Goal: Information Seeking & Learning: Learn about a topic

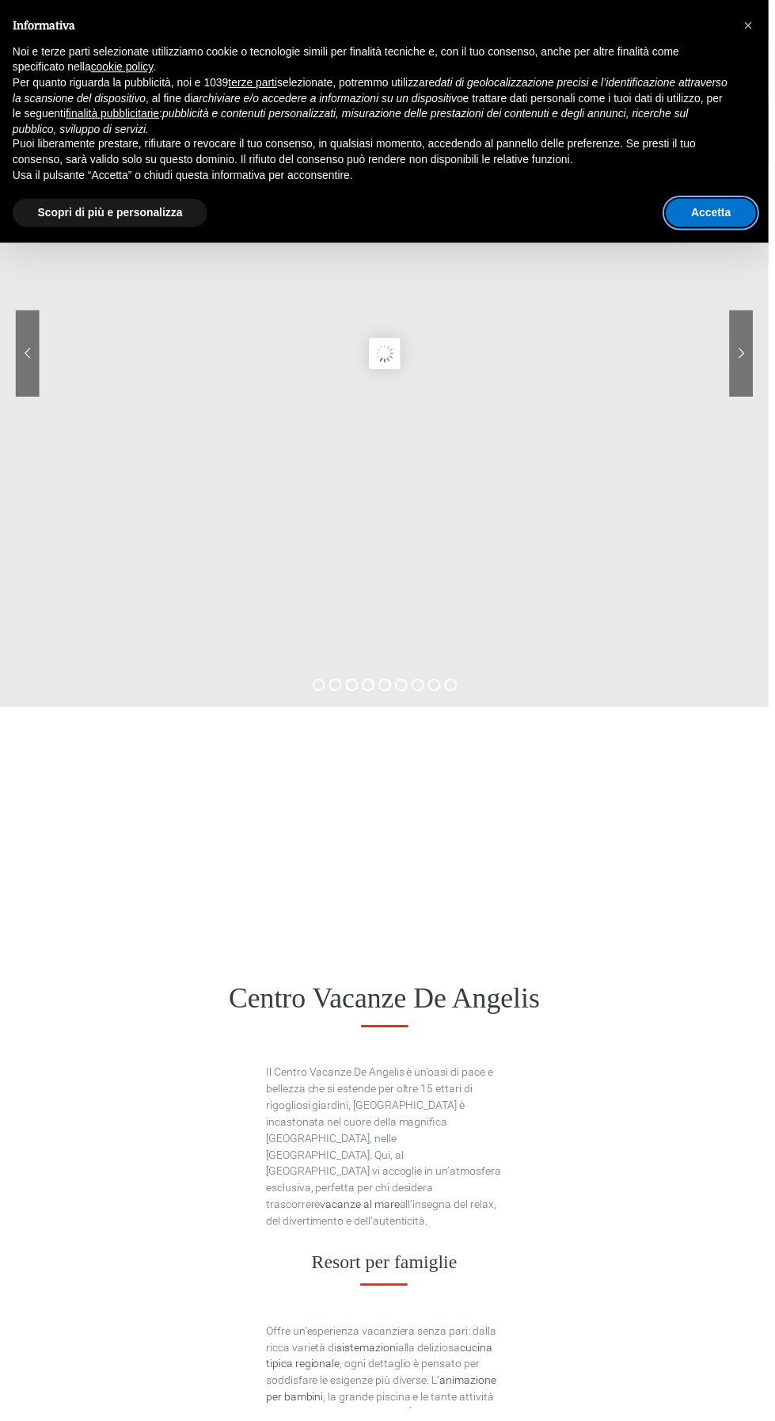
click at [732, 202] on button "Accetta" at bounding box center [717, 214] width 91 height 29
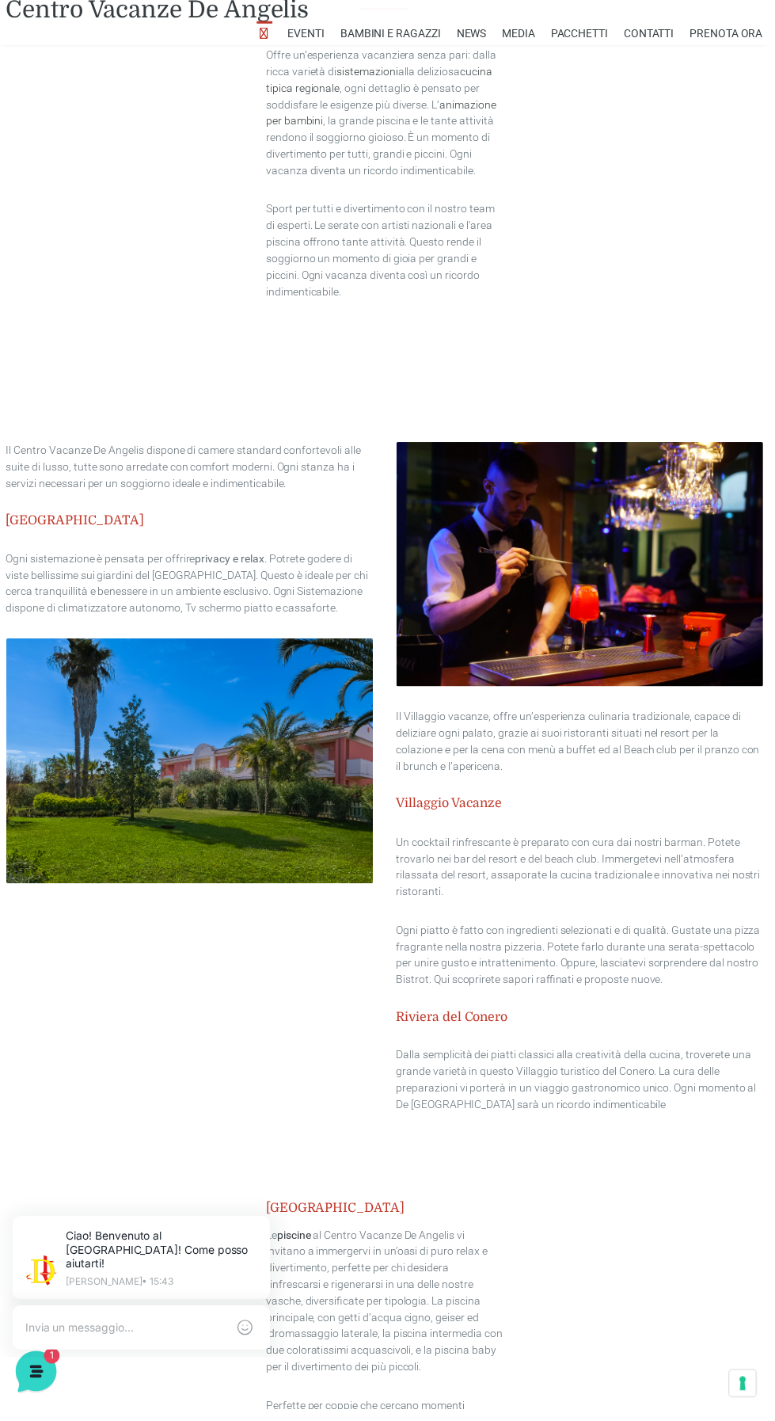
scroll to position [1346, 0]
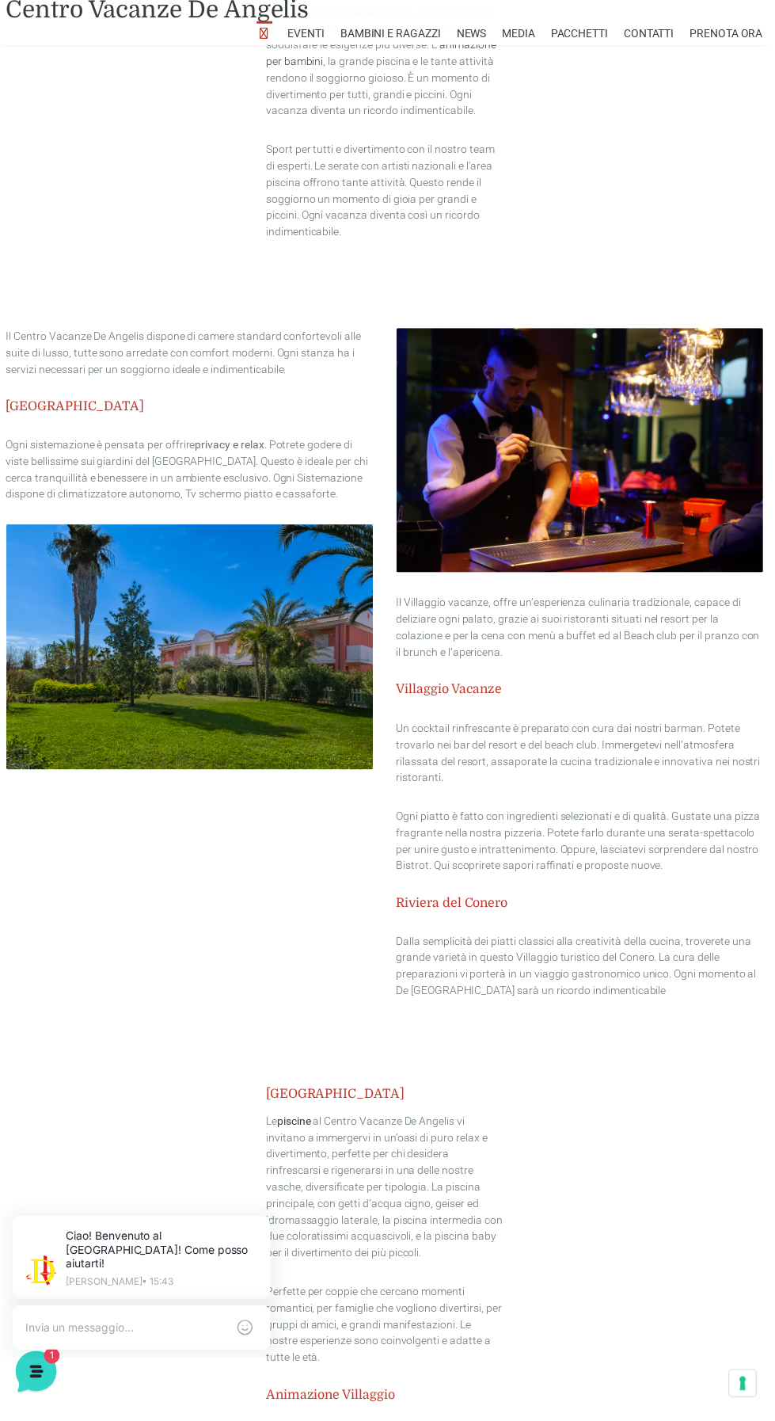
click at [220, 642] on img at bounding box center [191, 652] width 370 height 246
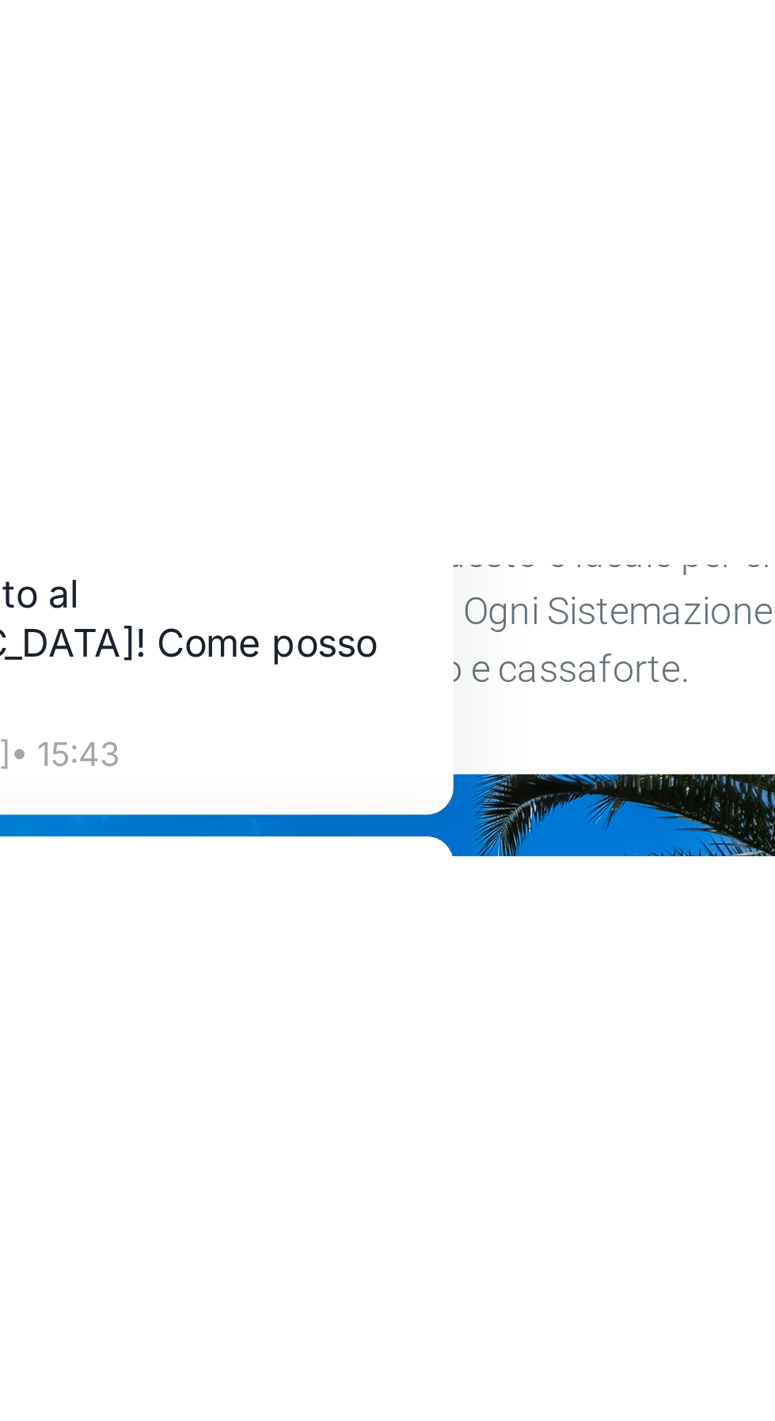
scroll to position [1346, 0]
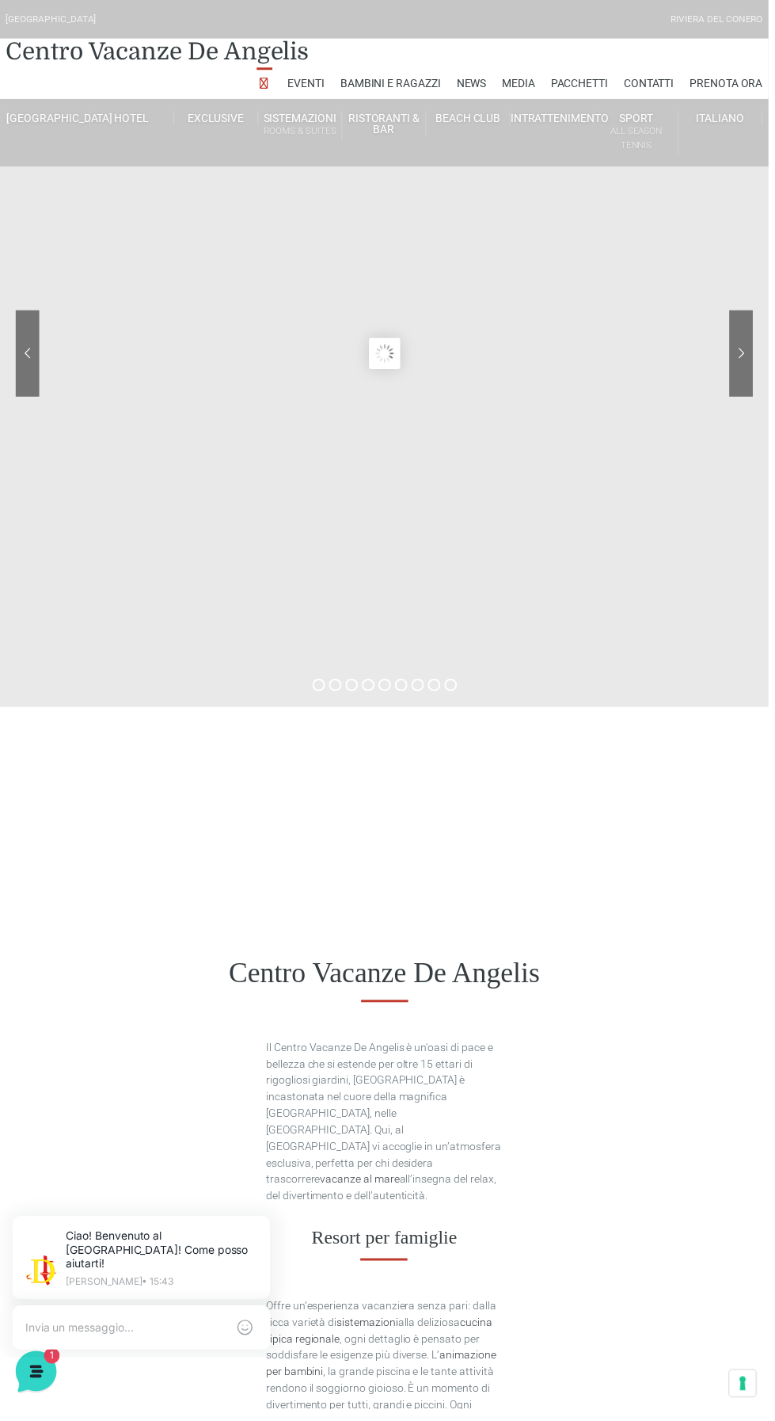
click at [748, 348] on div at bounding box center [688, 368] width 143 height 111
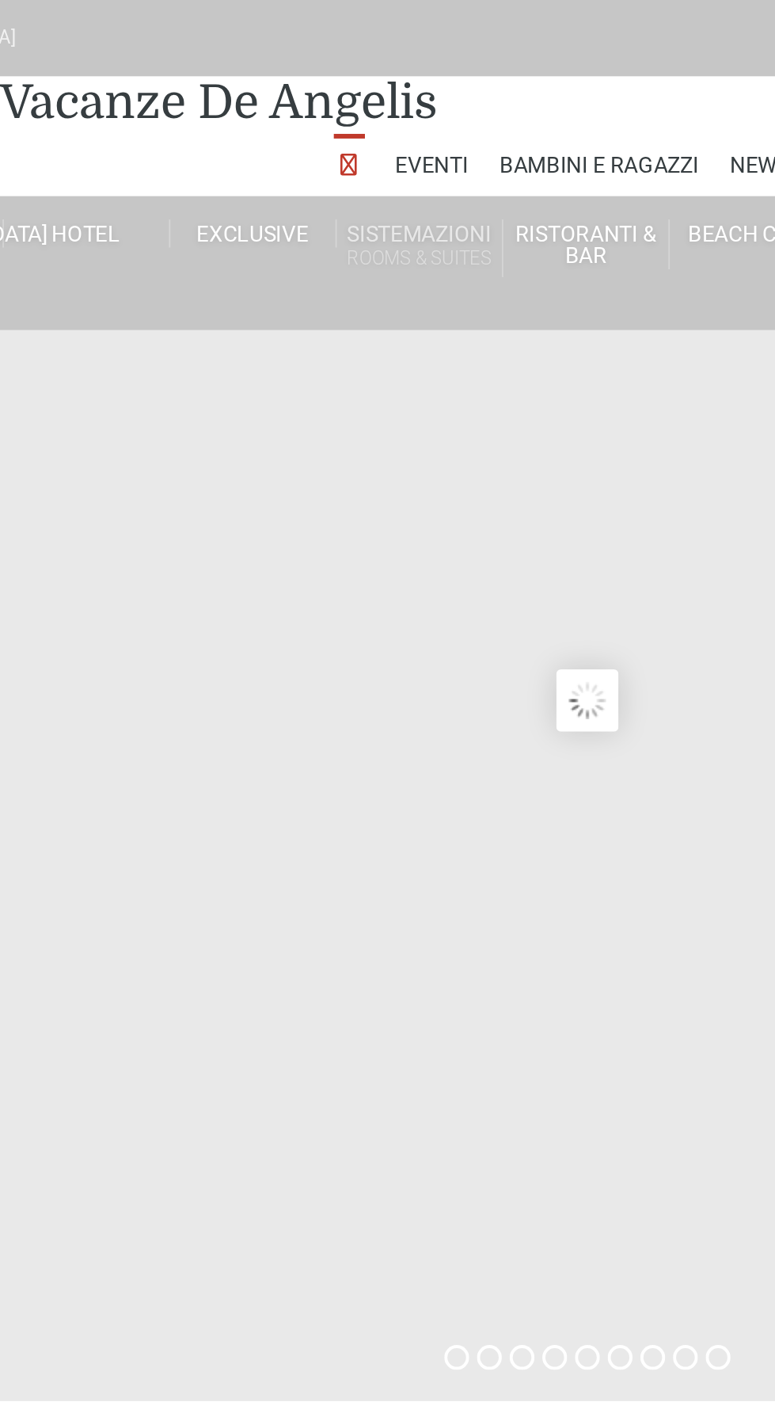
click at [318, 124] on small "Rooms & Suites" at bounding box center [303, 131] width 84 height 15
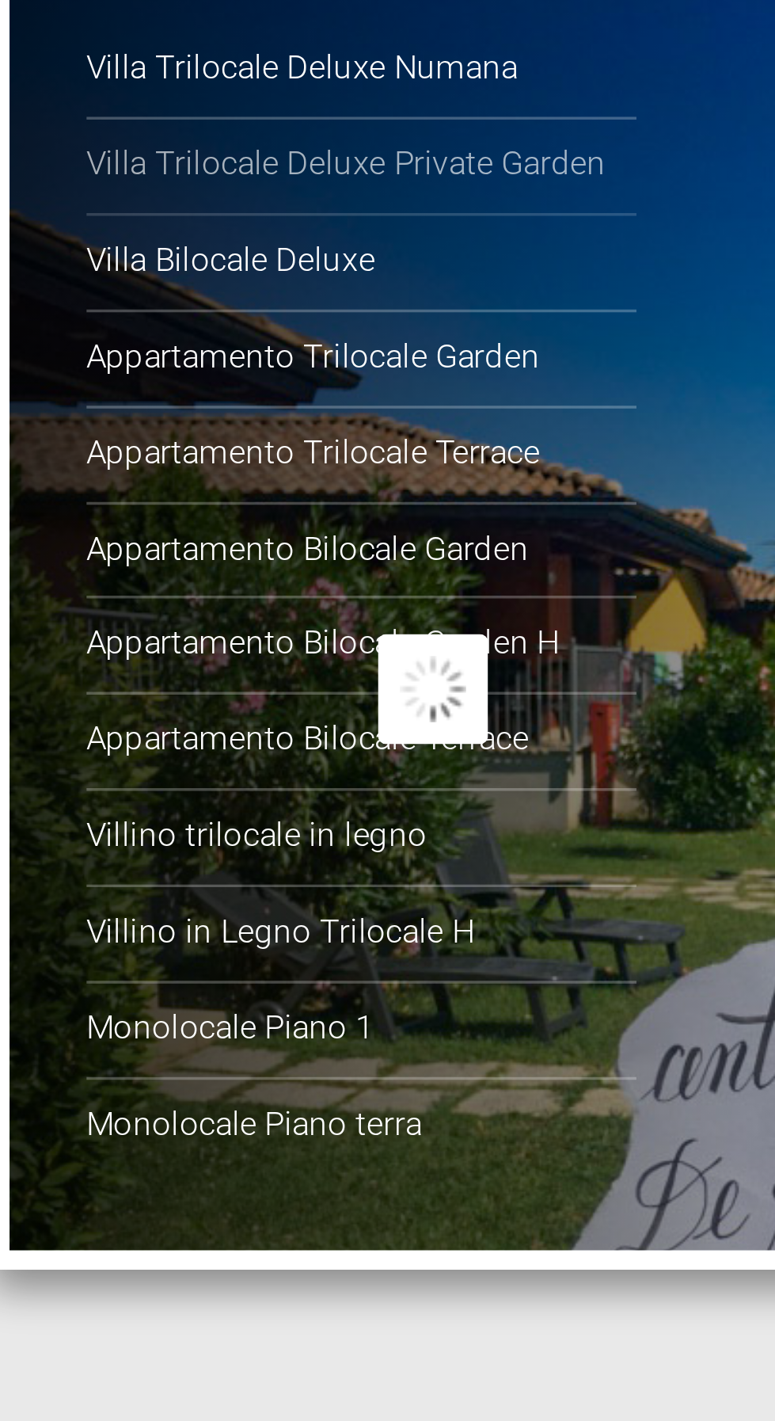
click at [396, 205] on link "Villa Trilocale Deluxe Private Garden" at bounding box center [367, 206] width 158 height 28
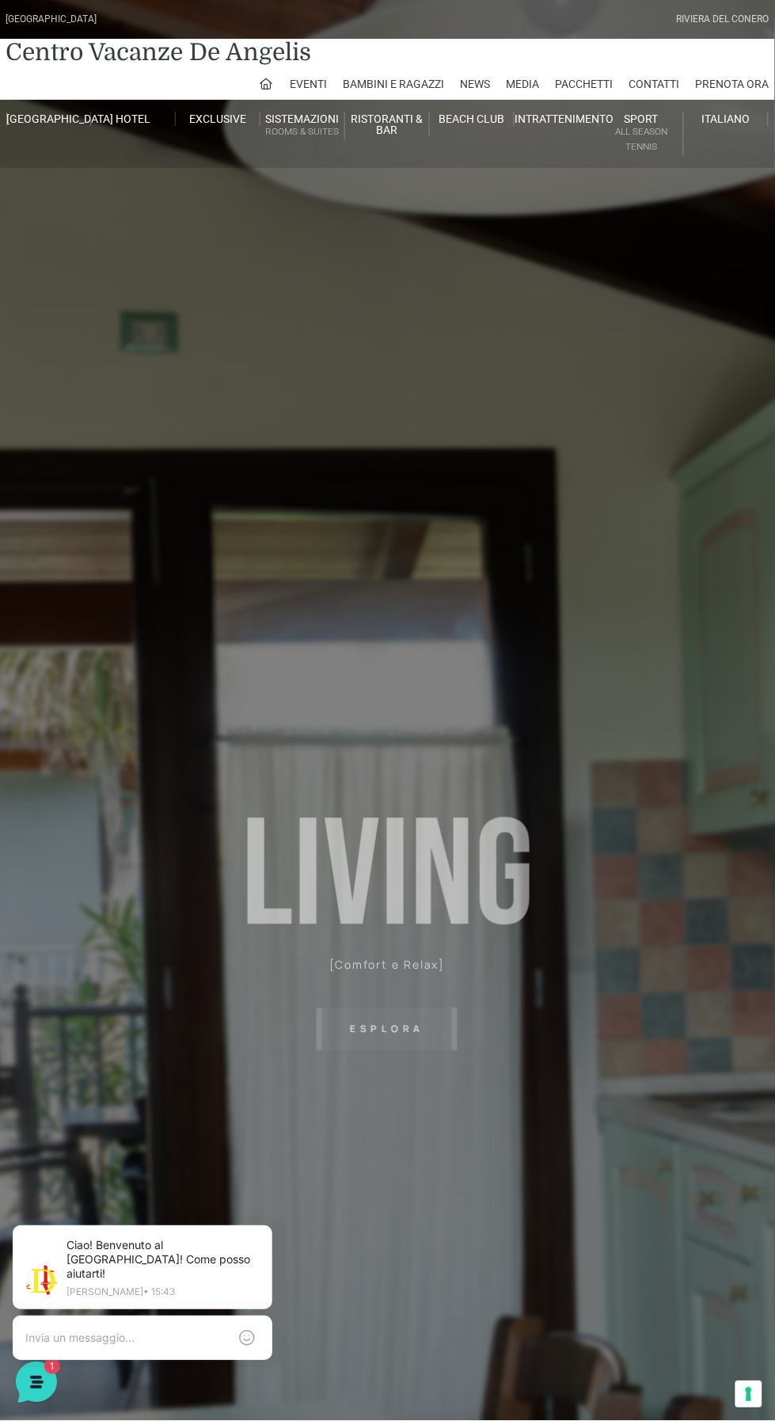
click at [390, 1041] on sr7-txt "Esplora" at bounding box center [387, 1029] width 141 height 43
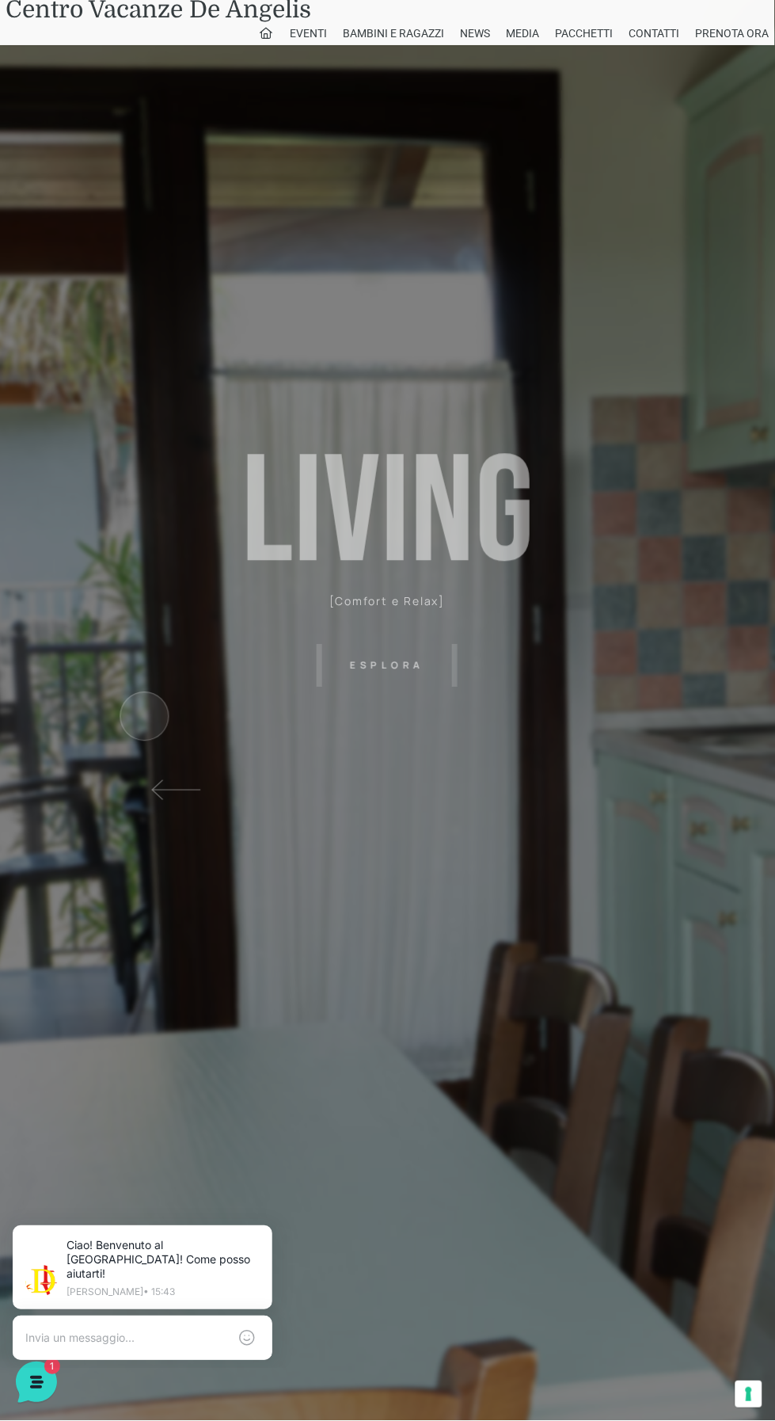
scroll to position [341, 0]
